Goal: Check status

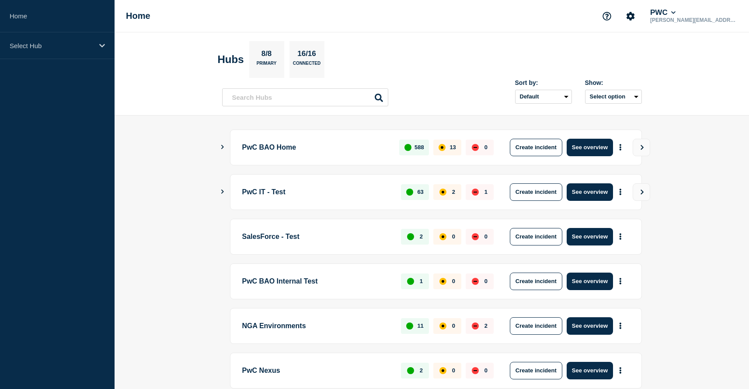
click at [221, 146] on icon "Show Connected Hubs" at bounding box center [223, 147] width 6 height 4
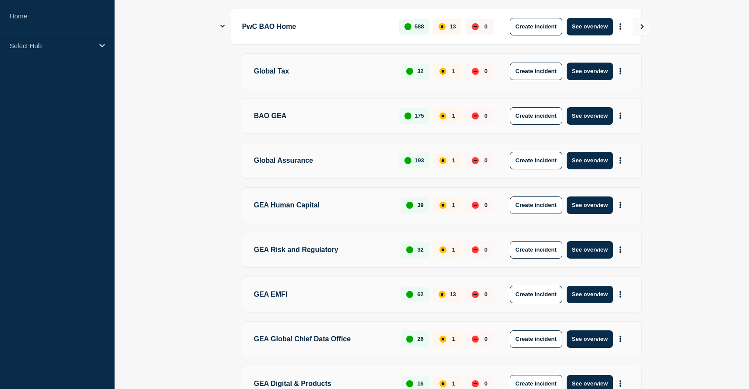
scroll to position [120, 0]
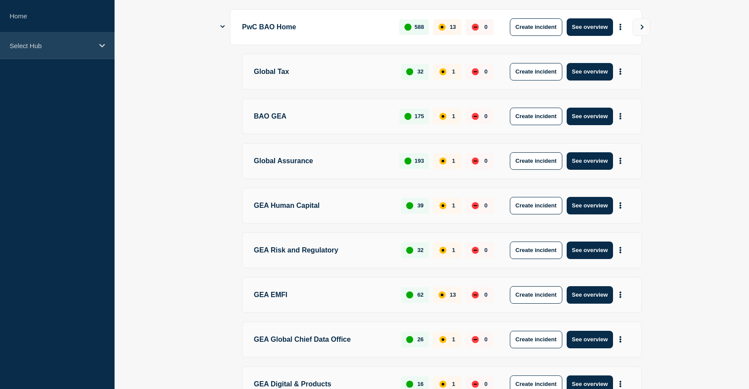
click at [24, 50] on div "Select Hub" at bounding box center [57, 45] width 115 height 27
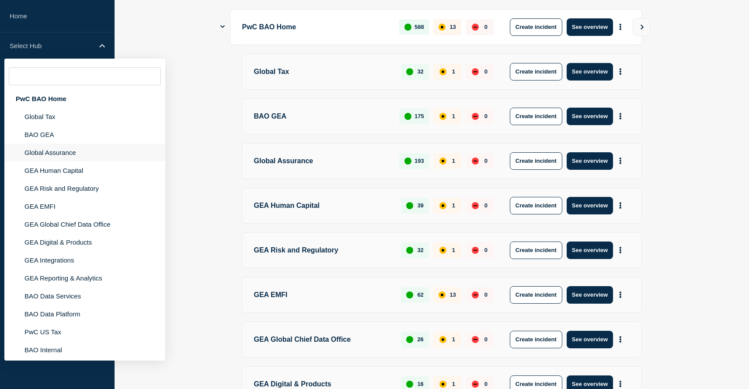
click at [59, 161] on li "Global Assurance" at bounding box center [84, 152] width 161 height 18
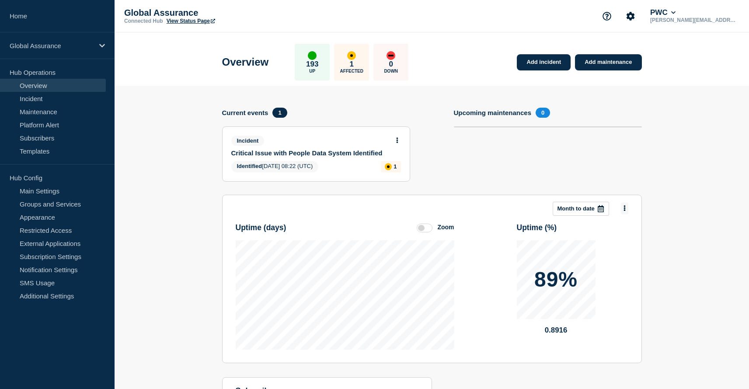
click at [627, 211] on button at bounding box center [624, 209] width 7 height 12
click at [622, 274] on button "Per service" at bounding box center [616, 270] width 38 height 8
click at [600, 210] on icon at bounding box center [601, 208] width 6 height 7
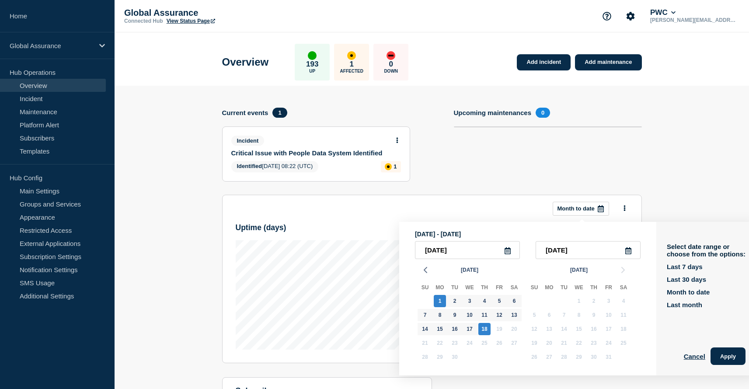
click at [505, 250] on icon at bounding box center [508, 250] width 6 height 7
click at [425, 272] on polyline "button" at bounding box center [425, 269] width 3 height 5
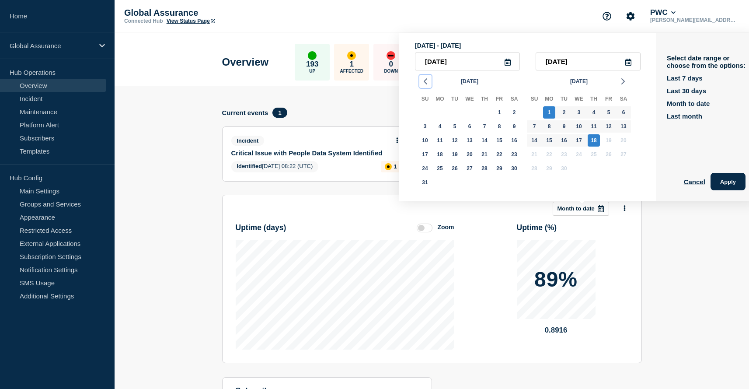
scroll to position [1, 0]
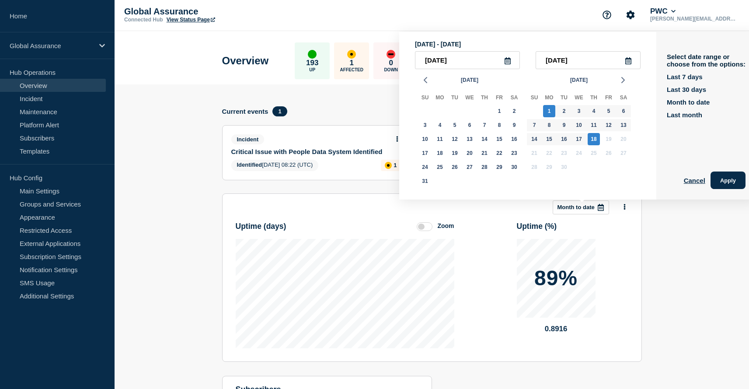
click at [505, 63] on icon at bounding box center [508, 60] width 6 height 7
click at [426, 83] on icon "button" at bounding box center [425, 80] width 10 height 10
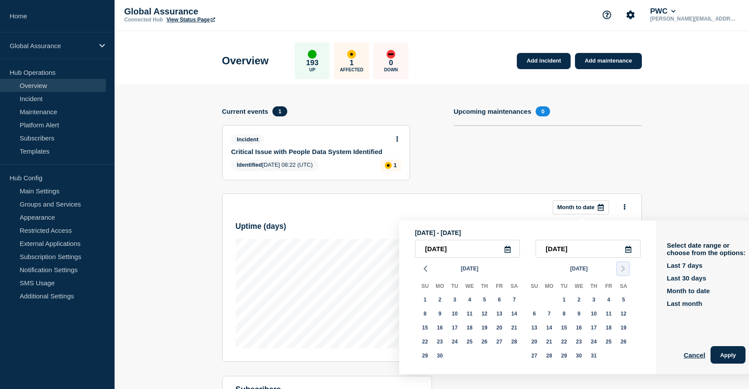
click at [623, 272] on icon "button" at bounding box center [623, 268] width 10 height 10
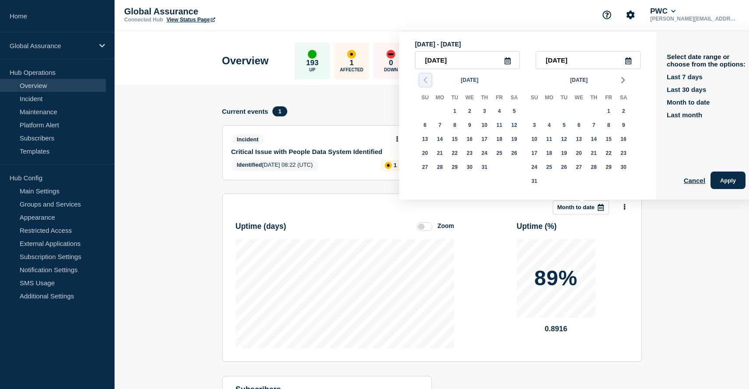
click at [423, 84] on icon "button" at bounding box center [425, 80] width 10 height 10
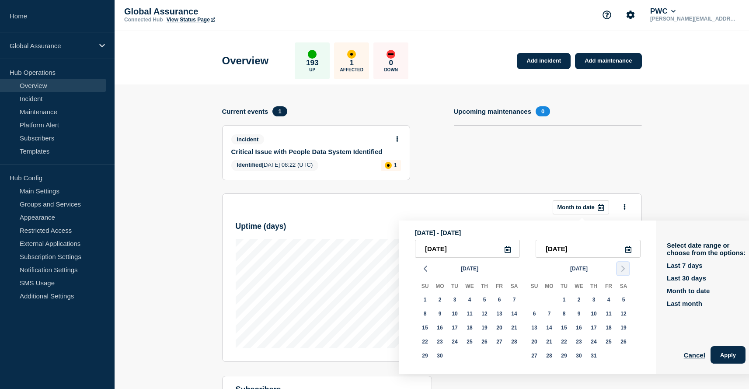
click at [628, 273] on icon "button" at bounding box center [623, 268] width 10 height 10
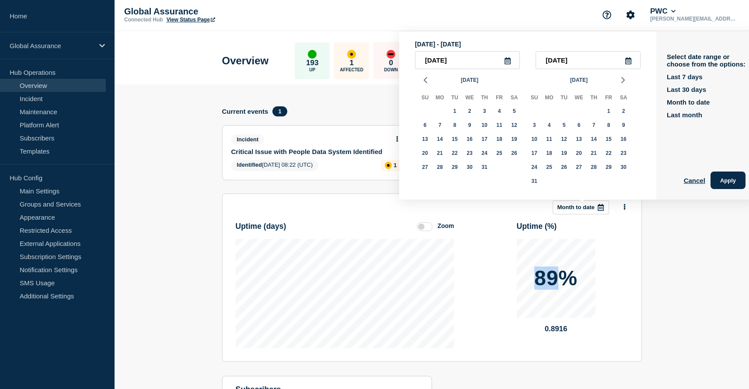
click at [628, 273] on div "89% 0.8916" at bounding box center [573, 278] width 112 height 79
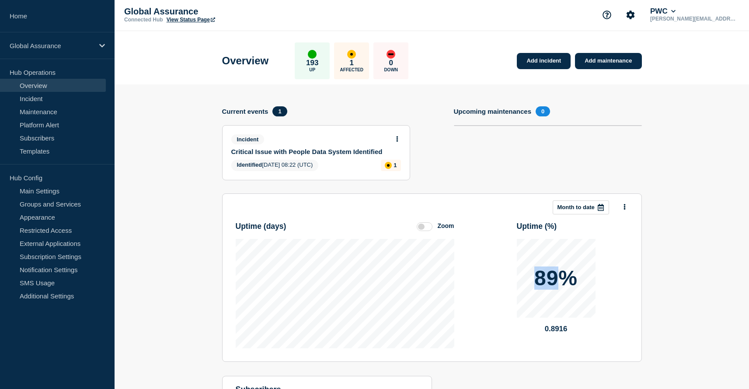
scroll to position [0, 0]
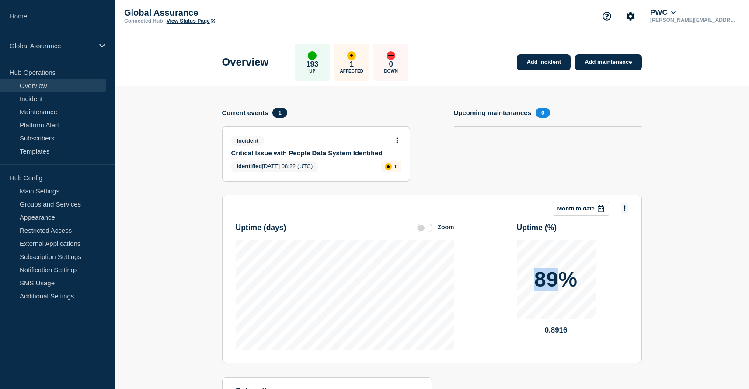
click at [626, 213] on button at bounding box center [624, 209] width 7 height 12
click at [627, 274] on button "Per service" at bounding box center [616, 270] width 38 height 8
click at [597, 210] on div at bounding box center [601, 208] width 16 height 13
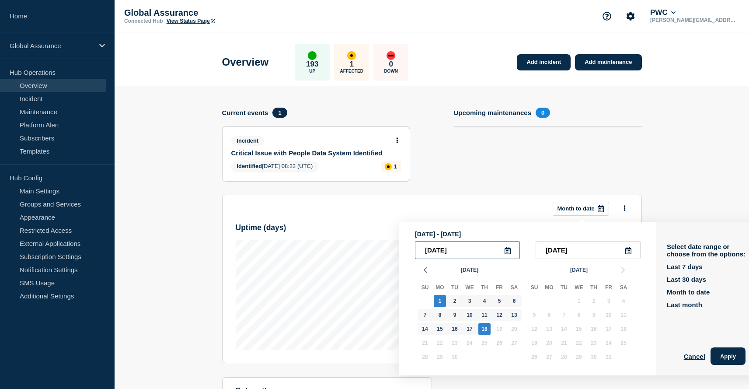
click at [438, 253] on input "2025-09-01" at bounding box center [467, 250] width 105 height 18
click at [437, 253] on input "2023-09-01" at bounding box center [467, 250] width 105 height 18
click at [447, 251] on input "2024-09-01" at bounding box center [467, 250] width 105 height 18
type input "2024-03-01"
click at [523, 258] on div "2024-03-01 2025-09-18" at bounding box center [528, 250] width 226 height 18
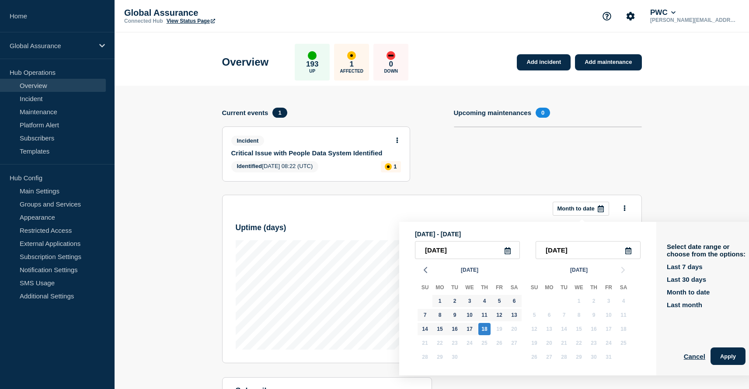
click at [716, 356] on button "Apply" at bounding box center [728, 355] width 35 height 17
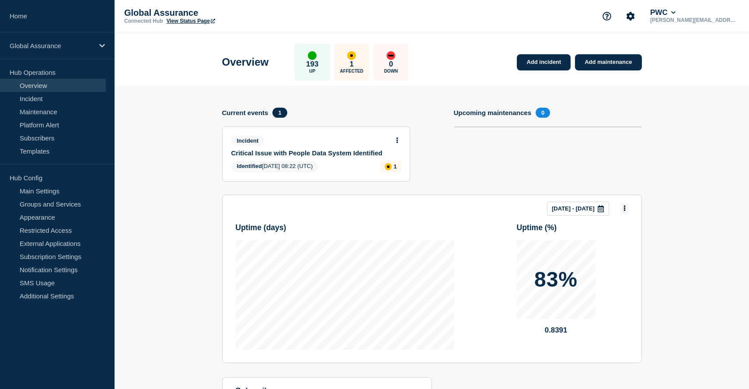
click at [625, 211] on icon at bounding box center [625, 208] width 2 height 6
click at [627, 274] on button "Per service" at bounding box center [616, 270] width 38 height 8
